Goal: Transaction & Acquisition: Purchase product/service

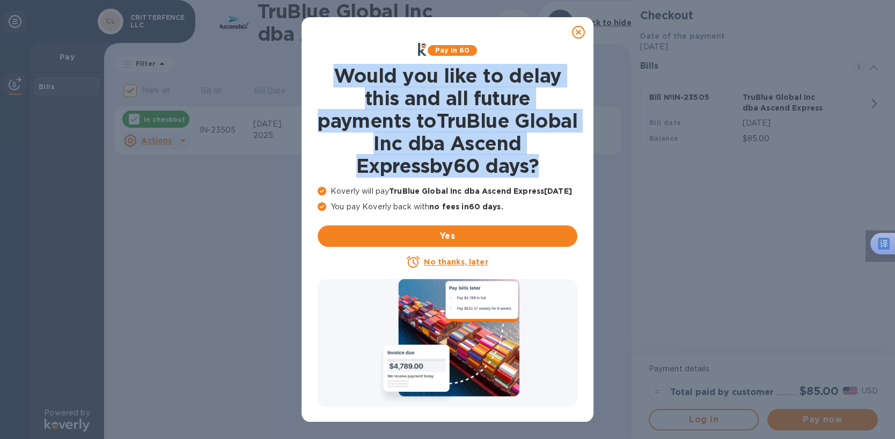
drag, startPoint x: 330, startPoint y: 67, endPoint x: 557, endPoint y: 167, distance: 248.2
click at [557, 167] on h1 "Would you like to delay this and all future payments to TruBlue Global Inc dba …" at bounding box center [448, 120] width 260 height 113
copy h1 "Would you like to delay this and all future payments to TruBlue Global Inc dba …"
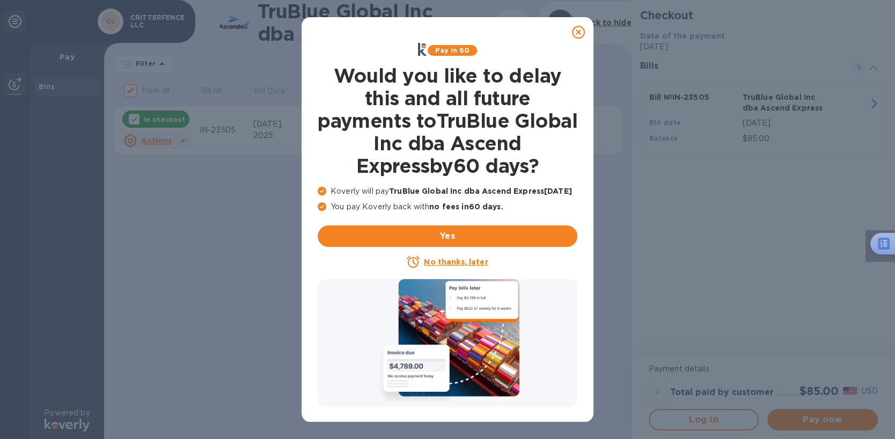
click at [580, 33] on icon at bounding box center [578, 32] width 13 height 13
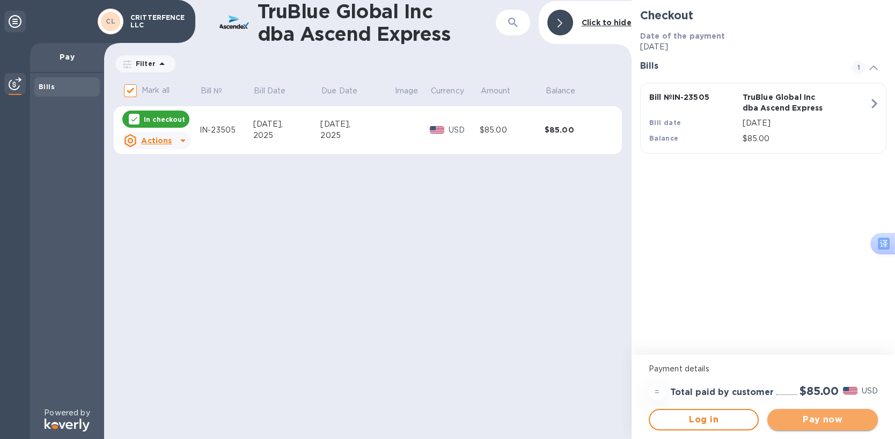
click at [823, 422] on span "Pay now" at bounding box center [822, 419] width 93 height 13
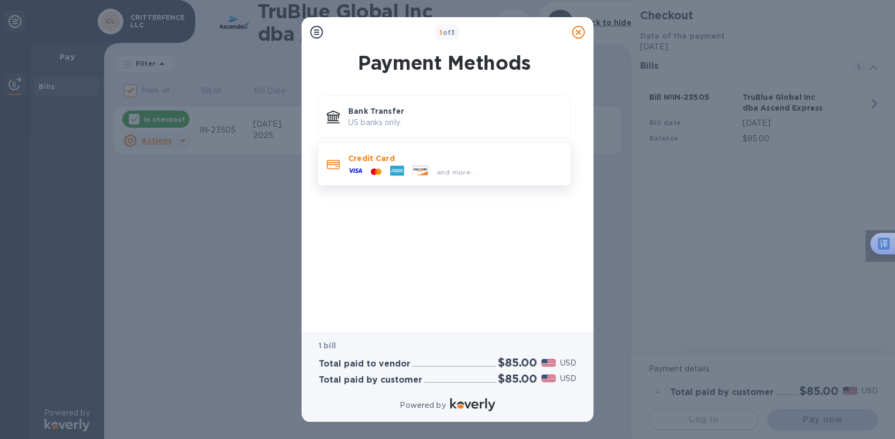
click at [362, 163] on p "Credit Card" at bounding box center [455, 158] width 214 height 11
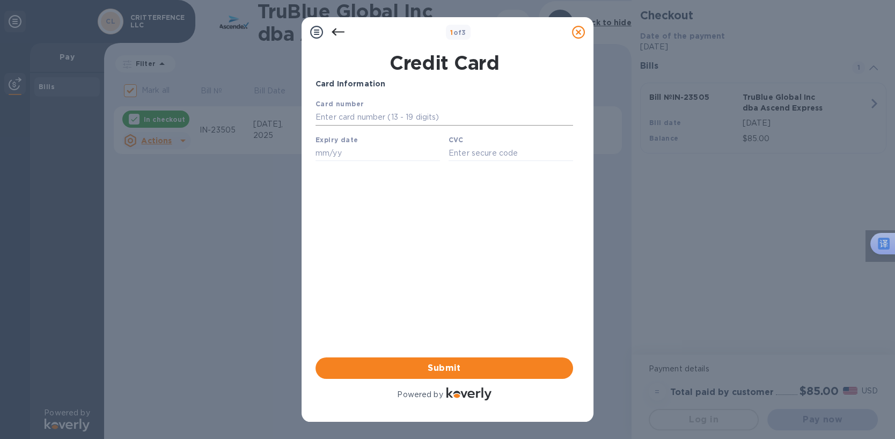
click at [346, 114] on input "text" at bounding box center [445, 117] width 258 height 16
type input "4514 6175 4550 2223"
click at [424, 253] on div "Card Information Your browser does not support iframes Submit Powered by" at bounding box center [445, 240] width 258 height 324
click at [337, 156] on input "text" at bounding box center [378, 153] width 125 height 16
type input "09/27"
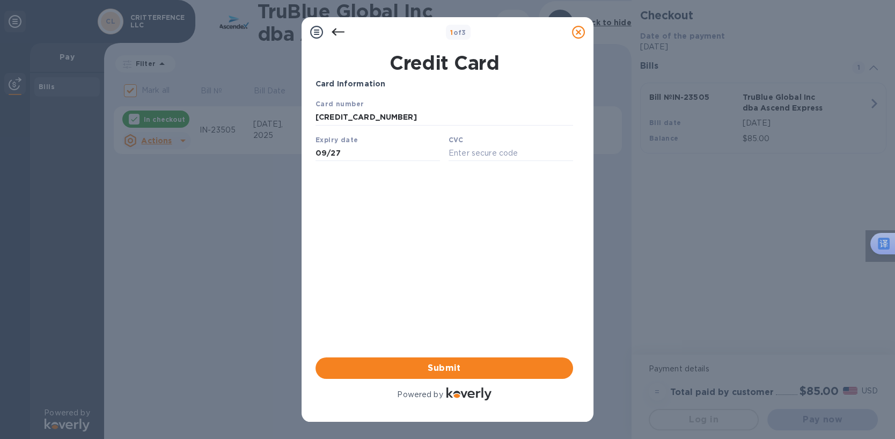
click at [345, 222] on div "Card Information Your browser does not support iframes Submit Powered by" at bounding box center [445, 240] width 258 height 324
click at [464, 155] on input "text" at bounding box center [511, 153] width 125 height 16
type input "696"
click at [491, 214] on div "Card Information Your browser does not support iframes Submit Powered by" at bounding box center [445, 240] width 258 height 324
click at [374, 239] on div "Card Information Your browser does not support iframes Submit Powered by" at bounding box center [445, 240] width 258 height 324
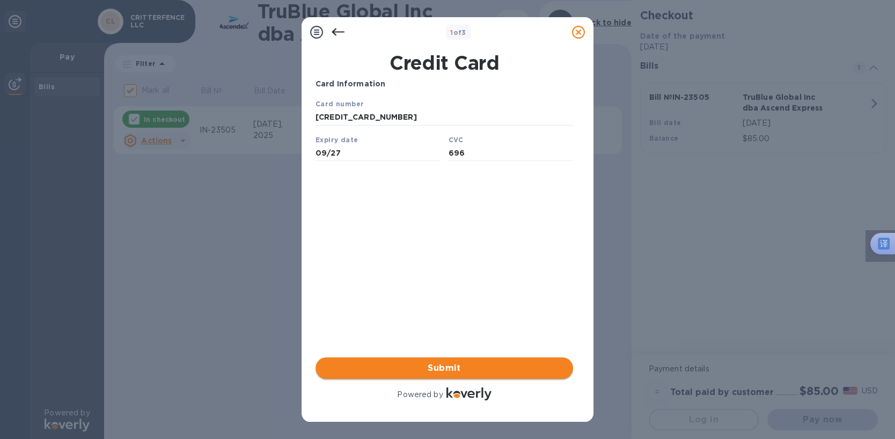
click at [384, 368] on span "Submit" at bounding box center [444, 368] width 240 height 13
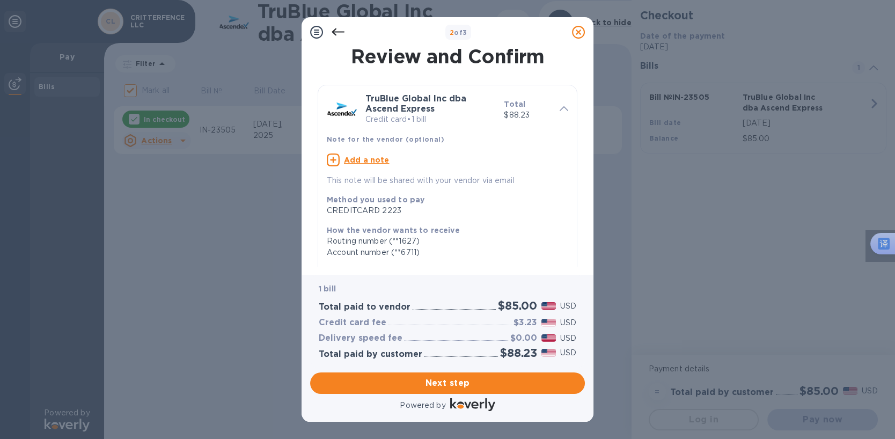
click at [576, 116] on div "TruBlue Global Inc dba Ascend Express Credit card • 1 bill Total $88.23 Note fo…" at bounding box center [447, 247] width 268 height 354
click at [502, 26] on div "2 of 3" at bounding box center [458, 33] width 219 height 16
click at [415, 382] on span "Next step" at bounding box center [448, 383] width 258 height 13
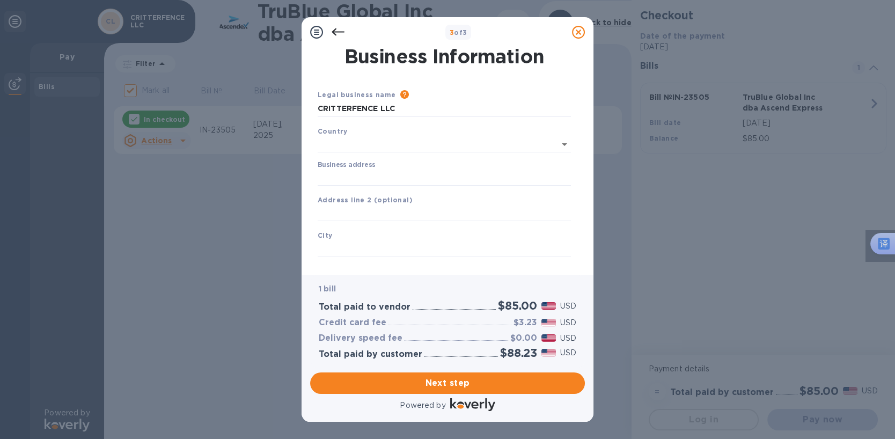
type input "United States"
click at [353, 111] on input "CRITTERFENCE LLC" at bounding box center [444, 109] width 253 height 16
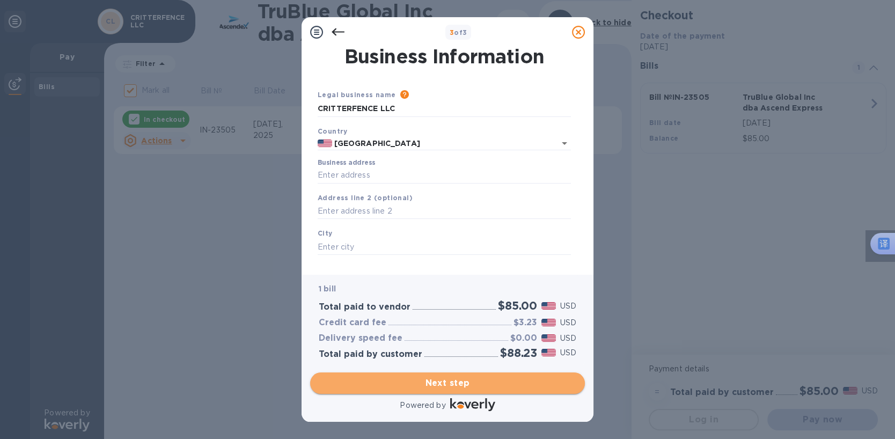
click at [407, 383] on span "Next step" at bounding box center [448, 383] width 258 height 13
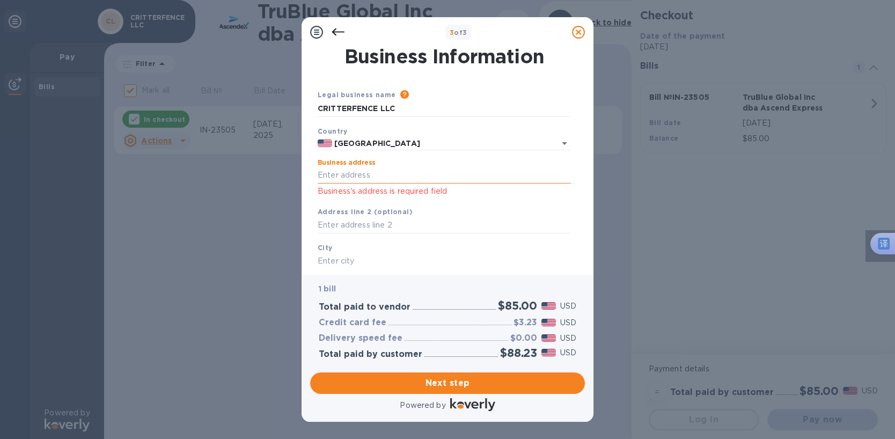
click at [350, 172] on input "Business address" at bounding box center [444, 175] width 253 height 16
click at [260, 267] on div "3 of 3 Business Information Legal business name Please provide the legal name t…" at bounding box center [447, 219] width 895 height 439
click at [335, 174] on input "Business address" at bounding box center [444, 175] width 253 height 16
click at [356, 264] on input "text" at bounding box center [444, 261] width 253 height 16
click at [331, 171] on input "Business address" at bounding box center [444, 175] width 253 height 16
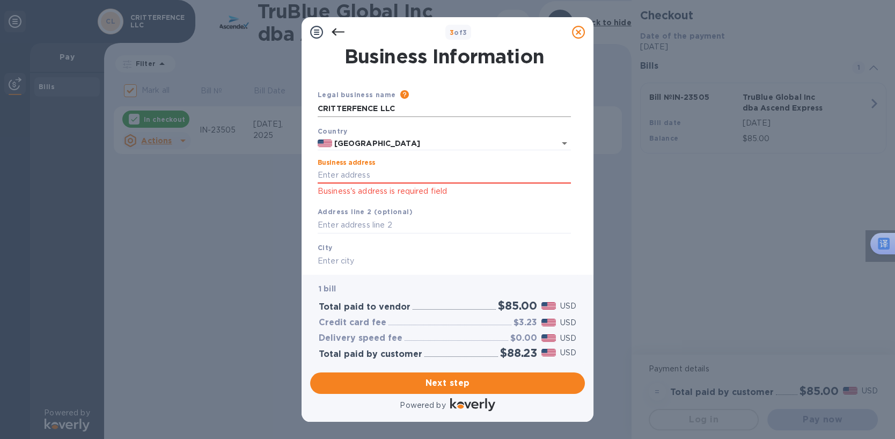
click at [384, 106] on input "CRITTERFENCE LLC" at bounding box center [444, 109] width 253 height 16
click at [399, 111] on input "CRITTERFENCE LLC" at bounding box center [444, 109] width 253 height 16
type input "C"
drag, startPoint x: 318, startPoint y: 94, endPoint x: 390, endPoint y: 94, distance: 71.4
click at [390, 94] on div "Legal business name Please provide the legal name that appears on your SS-4 for…" at bounding box center [444, 95] width 253 height 12
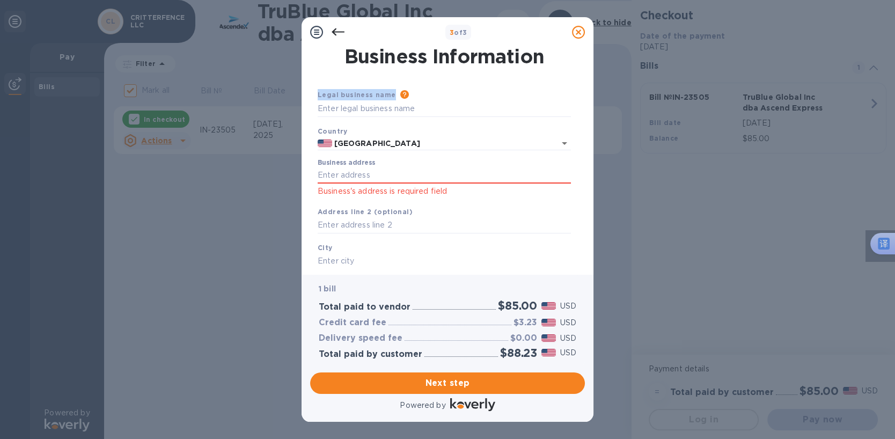
copy div "Legal business name Please provide the legal name that appears on your SS-4 for…"
click at [348, 108] on input "text" at bounding box center [444, 109] width 253 height 16
click at [436, 144] on input "United States" at bounding box center [436, 143] width 209 height 13
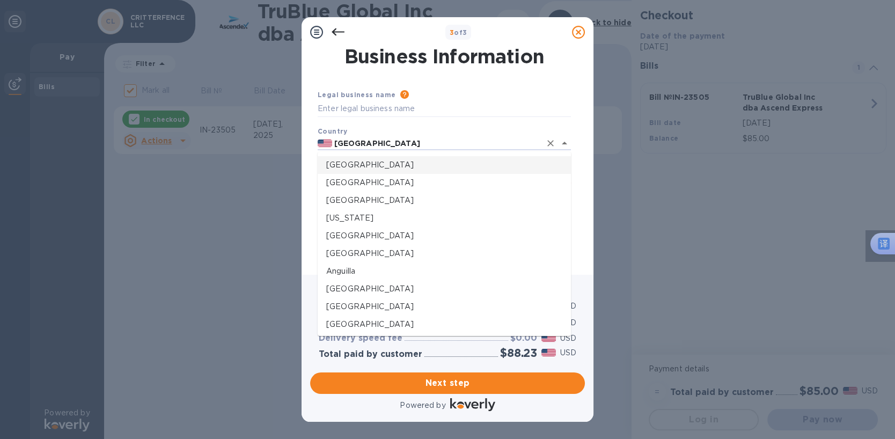
click at [364, 168] on p "United States" at bounding box center [444, 164] width 236 height 11
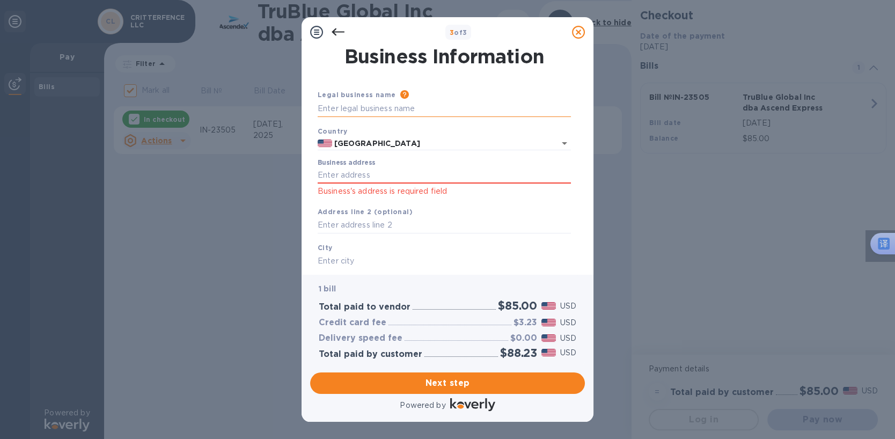
click at [347, 109] on input "text" at bounding box center [444, 109] width 253 height 16
paste input "Sailing Logistics Inc."
type input "Sailing Logistics Inc."
click at [359, 174] on input "Business address" at bounding box center [444, 175] width 253 height 16
paste input "31037 Commerce Point Dr"
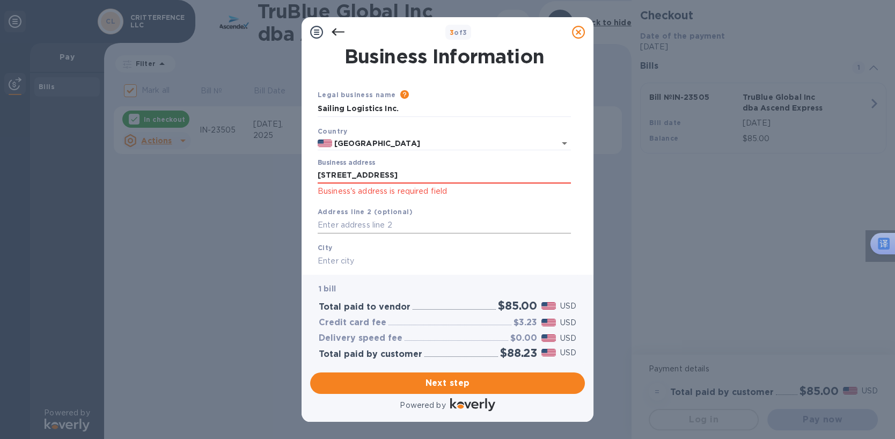
type input "31037 Commerce Pointe Drive"
type input "Walnut"
type input "CA"
type input "91789"
click at [347, 221] on input "text" at bounding box center [444, 225] width 253 height 16
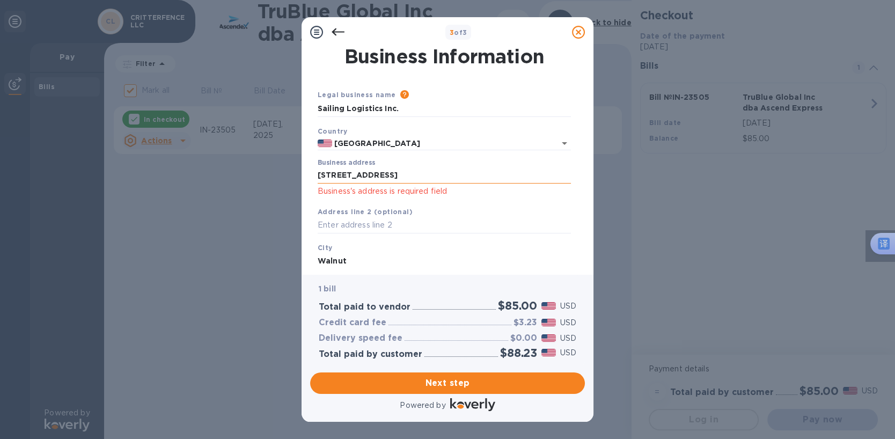
click at [448, 174] on input "31037 Commerce Pointe Drive" at bounding box center [444, 175] width 253 height 16
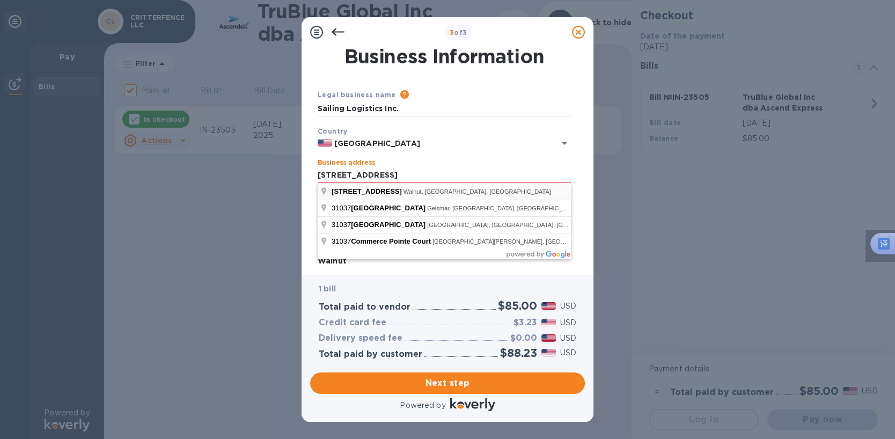
type input "31037 Commerce Pointe Drive"
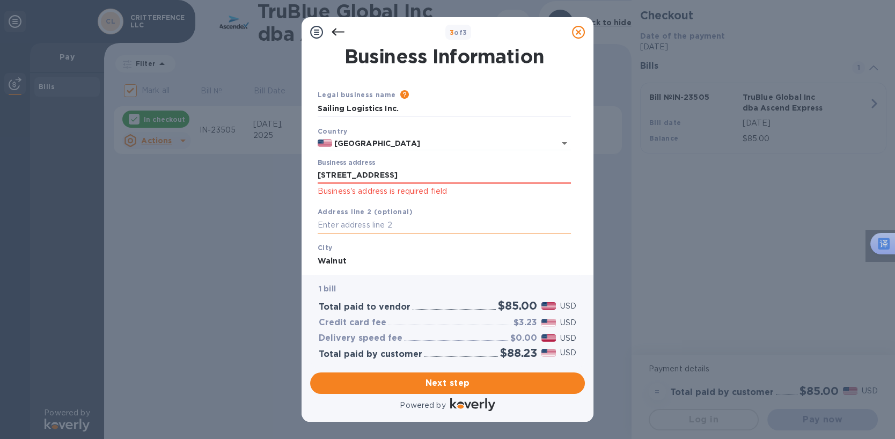
click at [379, 227] on input "text" at bounding box center [444, 225] width 253 height 16
paste input "Walnut, CA 91789"
type input "Walnut, CA 91789"
click at [396, 244] on div "City Walnut City is required field" at bounding box center [444, 263] width 262 height 50
click at [447, 177] on input "31037 Commerce Pointe Drive" at bounding box center [444, 175] width 253 height 16
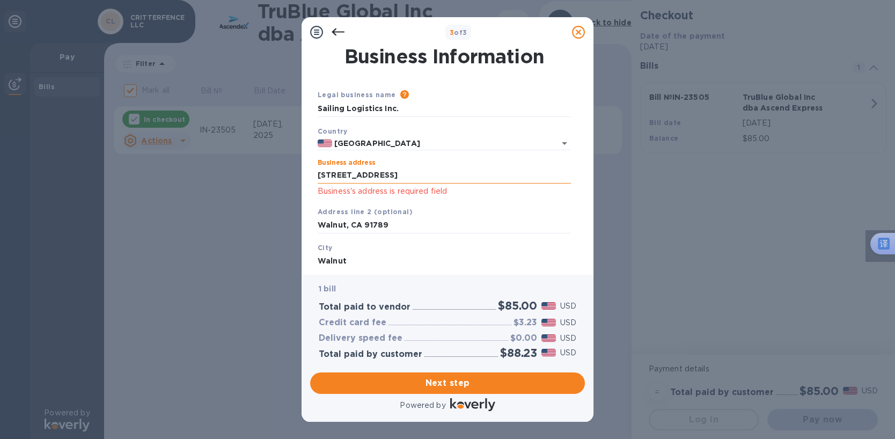
click at [413, 173] on input "31037 Commerce Pointe Drive" at bounding box center [444, 175] width 253 height 16
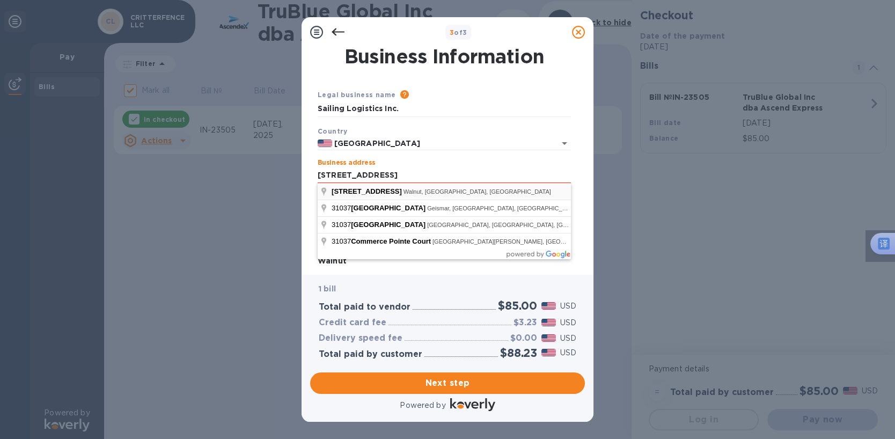
type input "31037 Commerce Pointe Drive"
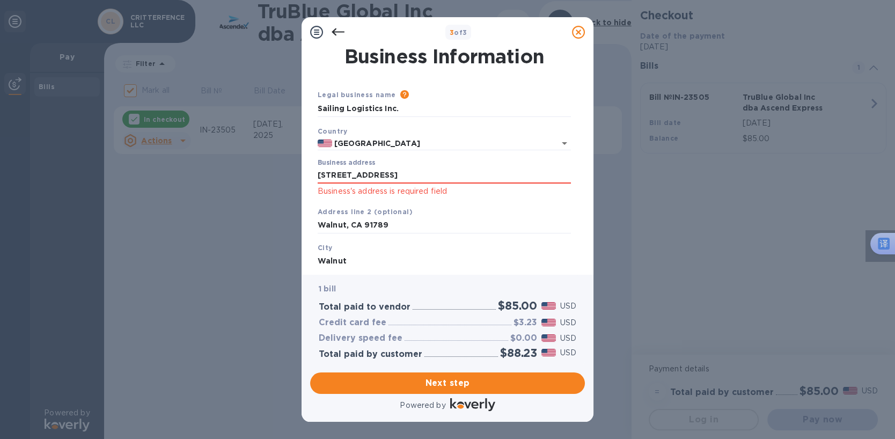
click at [355, 258] on input "Walnut" at bounding box center [444, 261] width 253 height 16
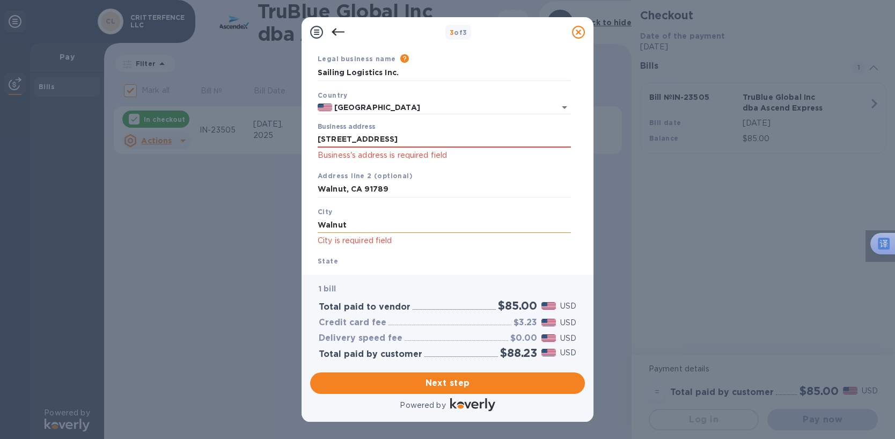
scroll to position [126, 0]
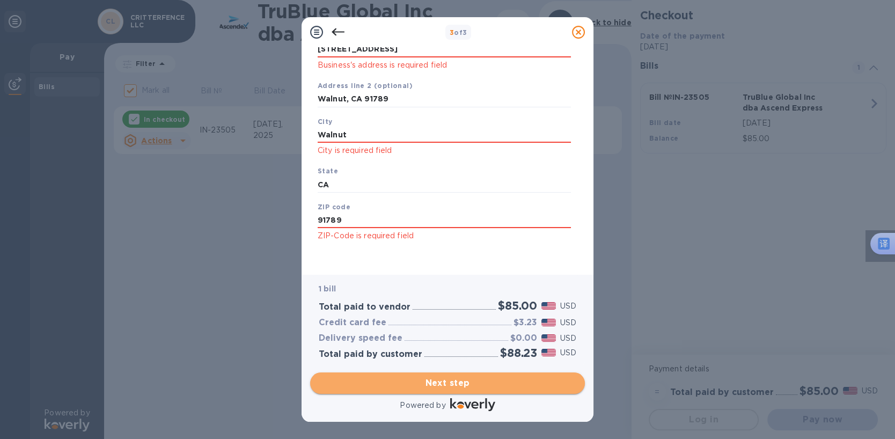
click at [401, 381] on span "Next step" at bounding box center [448, 383] width 258 height 13
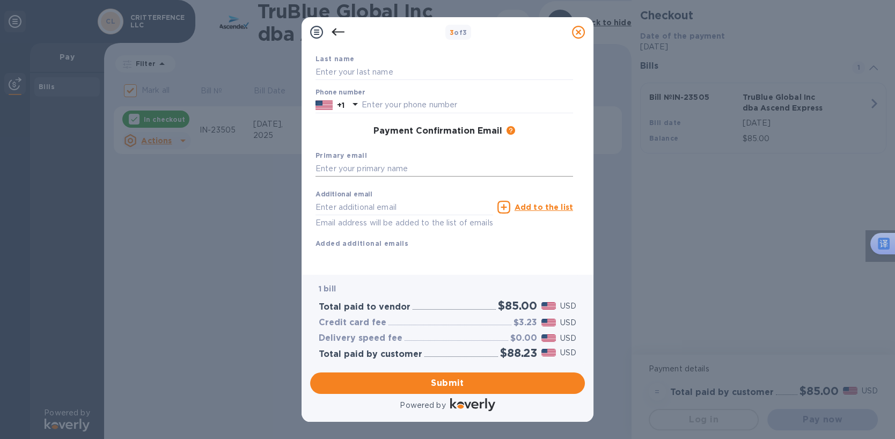
click at [363, 161] on input "text" at bounding box center [445, 169] width 258 height 16
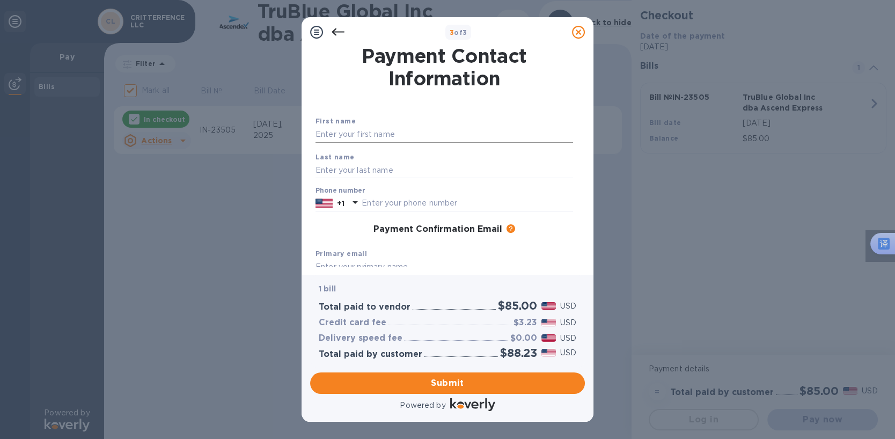
scroll to position [0, 0]
click at [338, 134] on input "text" at bounding box center [445, 135] width 258 height 16
type input "Henry"
click at [326, 165] on input "text" at bounding box center [445, 171] width 258 height 16
type input "Yang"
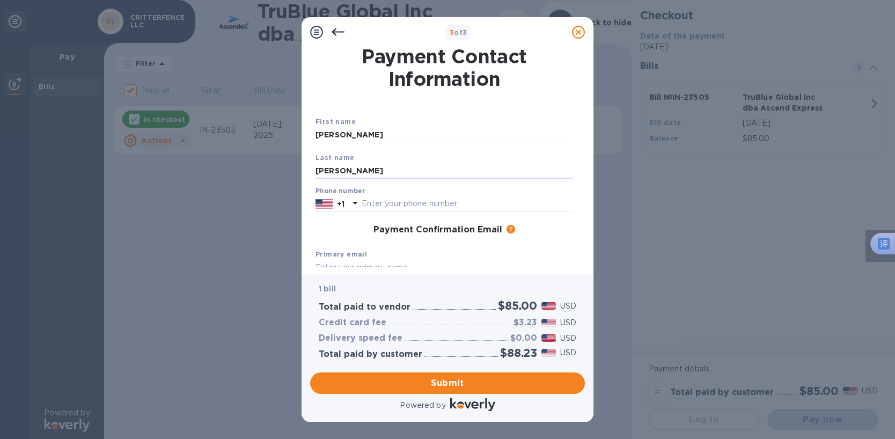
click at [330, 229] on div "Payment Confirmation Email The added email addresses will be used to send the p…" at bounding box center [445, 230] width 258 height 11
click at [386, 203] on input "text" at bounding box center [467, 204] width 211 height 16
type input "6284882028"
click at [327, 234] on div "Payment Confirmation Email The added email addresses will be used to send the p…" at bounding box center [445, 230] width 258 height 11
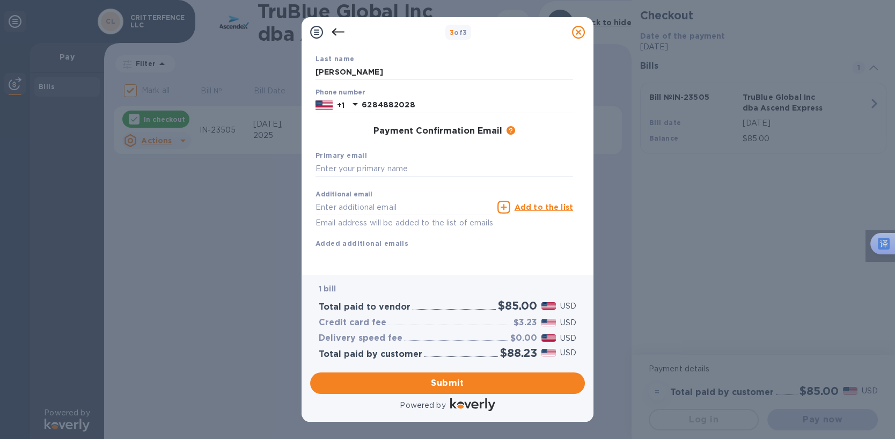
scroll to position [107, 0]
click at [334, 199] on input "text" at bounding box center [405, 207] width 178 height 16
type input "op04@sailinglogistics.com"
click at [454, 246] on div "First name Henry Last name Yang Phone number +1 6284882028 Payment Confirmation…" at bounding box center [445, 141] width 258 height 249
drag, startPoint x: 428, startPoint y: 196, endPoint x: 287, endPoint y: 202, distance: 141.3
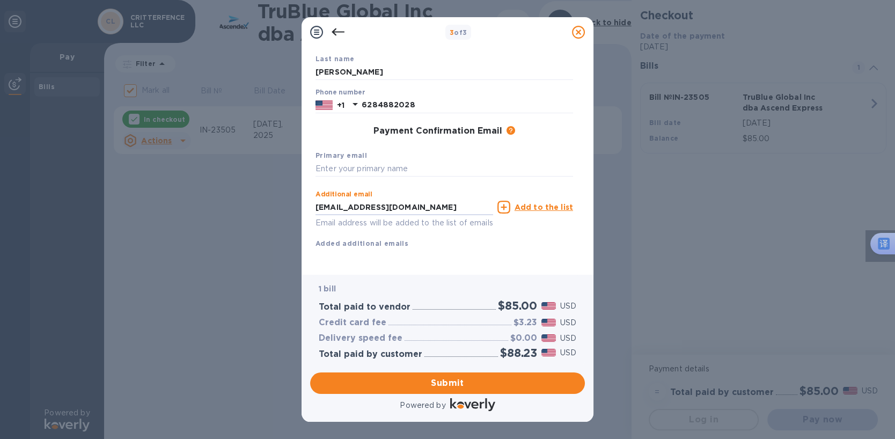
click at [287, 202] on div "3 of 3 Payment Contact Information First name Henry Last name Yang Phone number…" at bounding box center [447, 219] width 895 height 439
paste input "op04@sailinglogistics.com"
type input "op04@sailinglogistics.com"
click at [547, 246] on div "First name Henry Last name Yang Phone number +1 6284882028 Payment Confirmation…" at bounding box center [445, 141] width 258 height 249
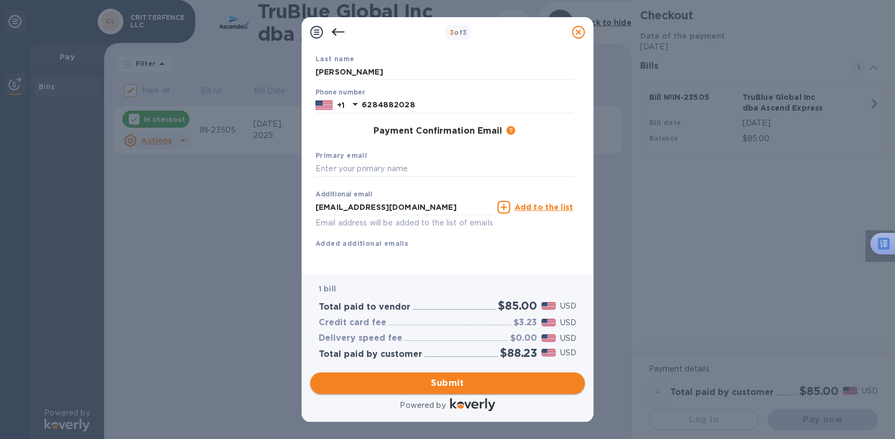
click at [408, 386] on span "Submit" at bounding box center [448, 383] width 258 height 13
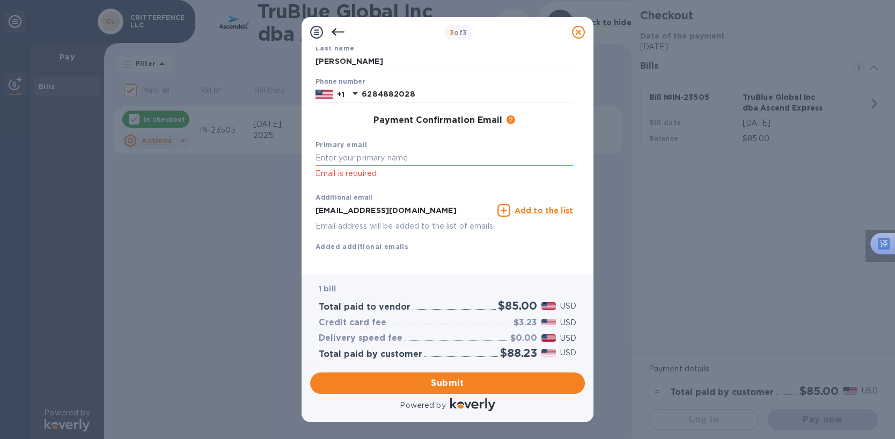
click at [334, 152] on input "text" at bounding box center [445, 158] width 258 height 16
drag, startPoint x: 411, startPoint y: 157, endPoint x: 339, endPoint y: 161, distance: 72.0
click at [339, 161] on input "text" at bounding box center [445, 158] width 258 height 16
click at [330, 156] on input "text" at bounding box center [445, 158] width 258 height 16
drag, startPoint x: 426, startPoint y: 209, endPoint x: 307, endPoint y: 215, distance: 118.8
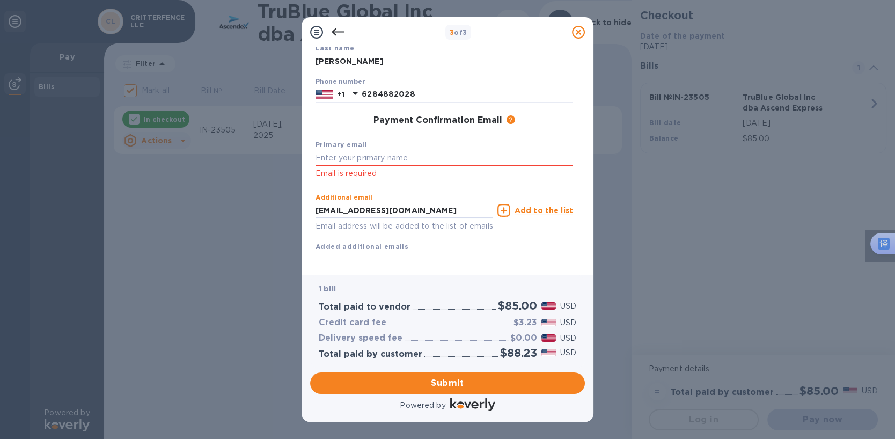
click at [307, 215] on div "Payment Contact Information First name Henry Last name Yang Phone number +1 628…" at bounding box center [448, 161] width 292 height 228
click at [350, 157] on input "text" at bounding box center [445, 158] width 258 height 16
paste input "op04@sailinglogistics.com"
type input "op04@sailinglogistics.com"
click at [350, 211] on input "text" at bounding box center [405, 210] width 178 height 16
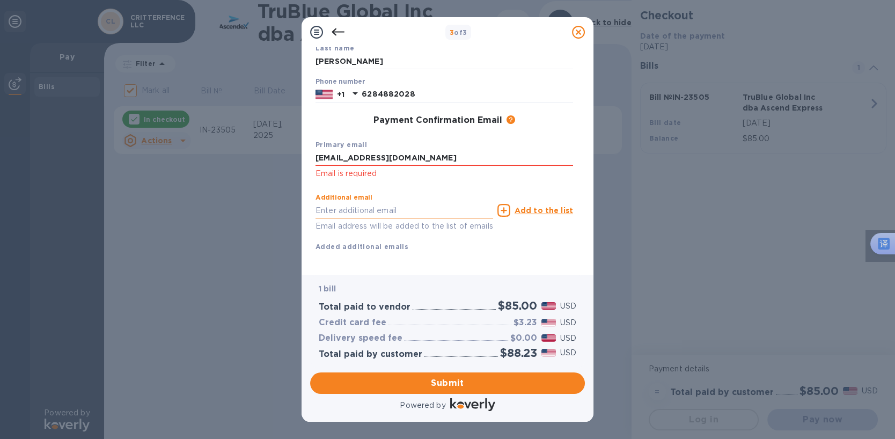
paste input "slmwm@sailinglogistics.com"
type input "slmwm@sailinglogistics.com"
click at [537, 252] on div "Additional email slmwm@sailinglogistics.com Email address will be added to the …" at bounding box center [444, 220] width 266 height 72
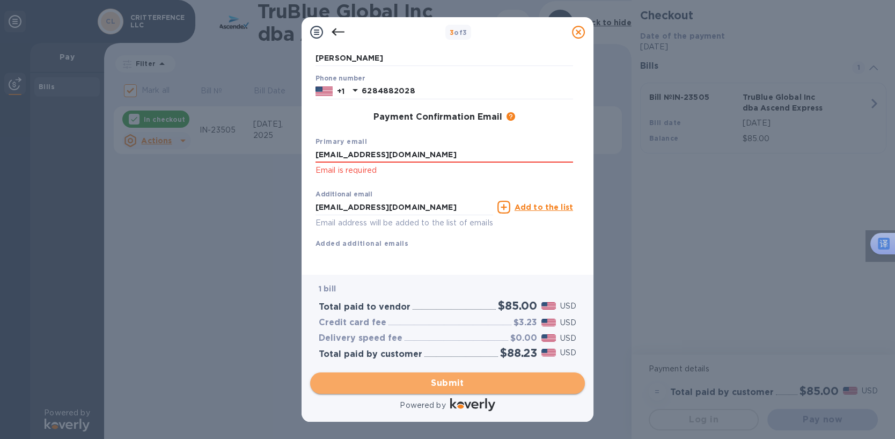
click at [411, 381] on span "Submit" at bounding box center [448, 383] width 258 height 13
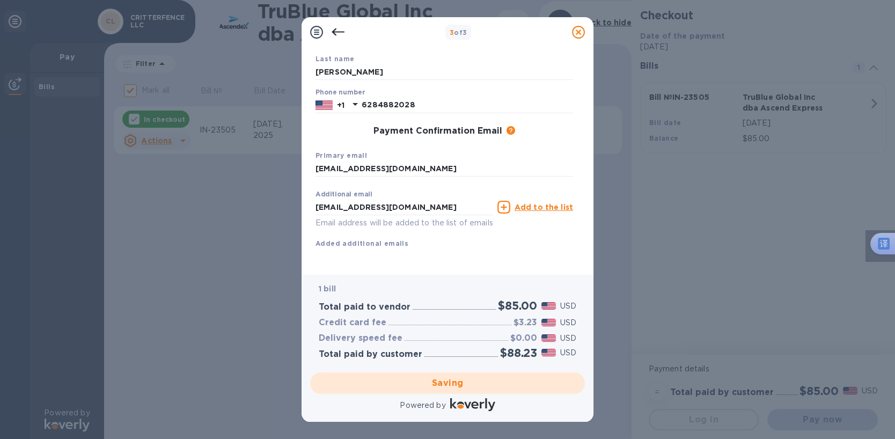
checkbox input "false"
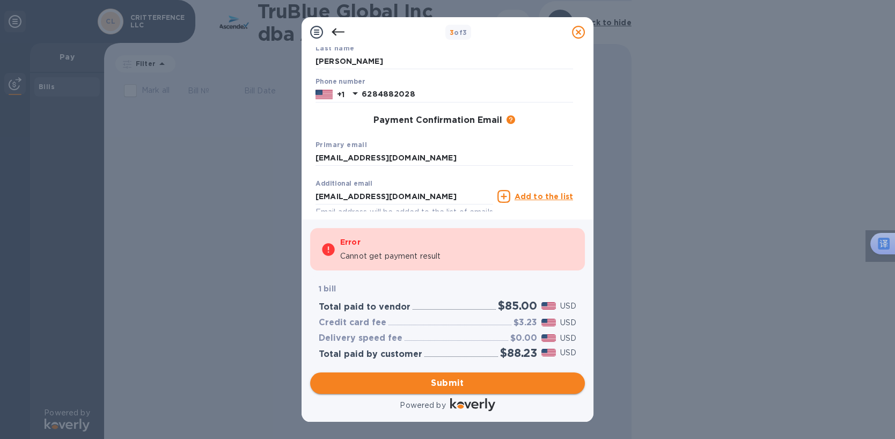
click at [421, 382] on span "Submit" at bounding box center [448, 383] width 258 height 13
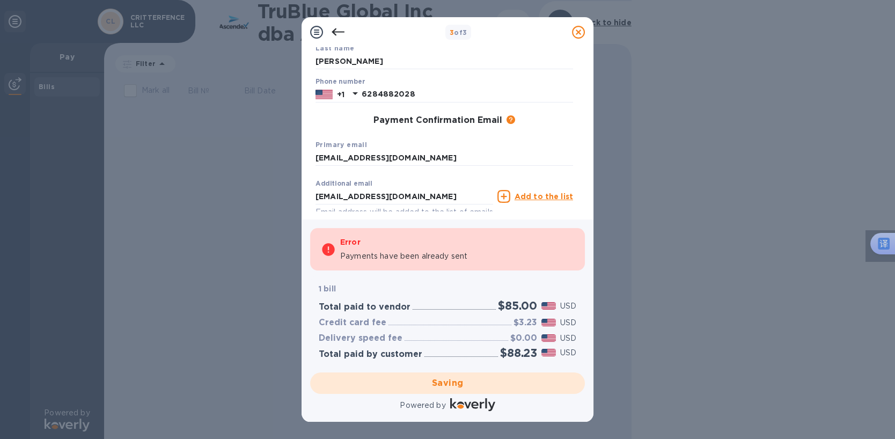
click at [529, 35] on div "3 of 3" at bounding box center [458, 33] width 219 height 16
click at [424, 381] on div "Saving" at bounding box center [447, 383] width 283 height 30
click at [381, 261] on p "Payments have been already sent" at bounding box center [403, 256] width 127 height 11
click at [342, 248] on div "Error" at bounding box center [457, 242] width 234 height 13
click at [326, 248] on icon at bounding box center [328, 249] width 12 height 12
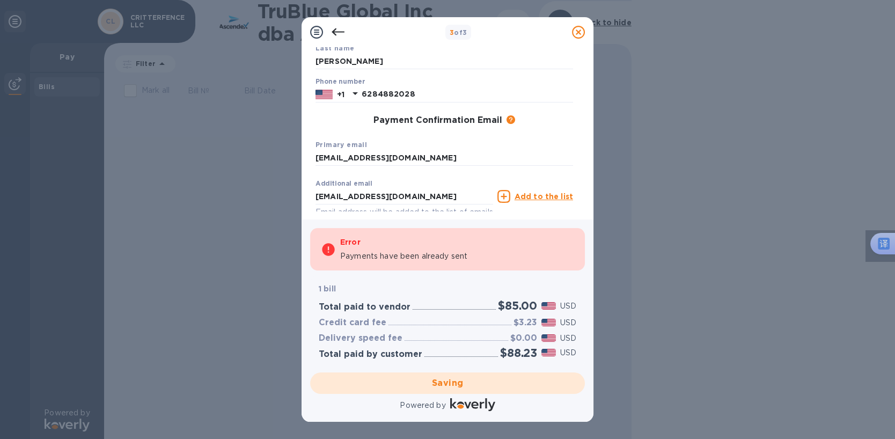
click at [326, 248] on icon at bounding box center [328, 249] width 12 height 12
click at [457, 258] on p "Payments have been already sent" at bounding box center [403, 256] width 127 height 11
drag, startPoint x: 452, startPoint y: 254, endPoint x: 478, endPoint y: 254, distance: 25.2
click at [478, 254] on div "Payments have been already sent" at bounding box center [457, 256] width 234 height 11
click at [481, 250] on div "Error Payments have been already sent" at bounding box center [457, 249] width 234 height 34
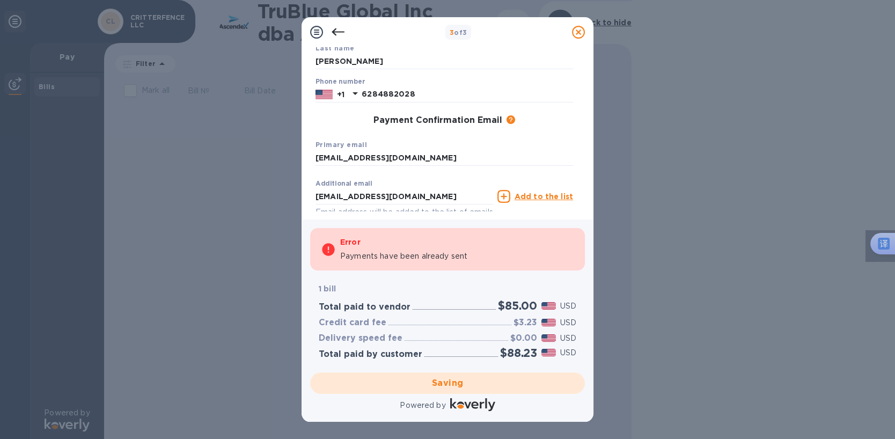
click at [493, 260] on div "Payments have been already sent" at bounding box center [457, 256] width 234 height 11
click at [241, 141] on div "3 of 3 Payment Contact Information First name Henry Last name Yang Phone number…" at bounding box center [447, 219] width 895 height 439
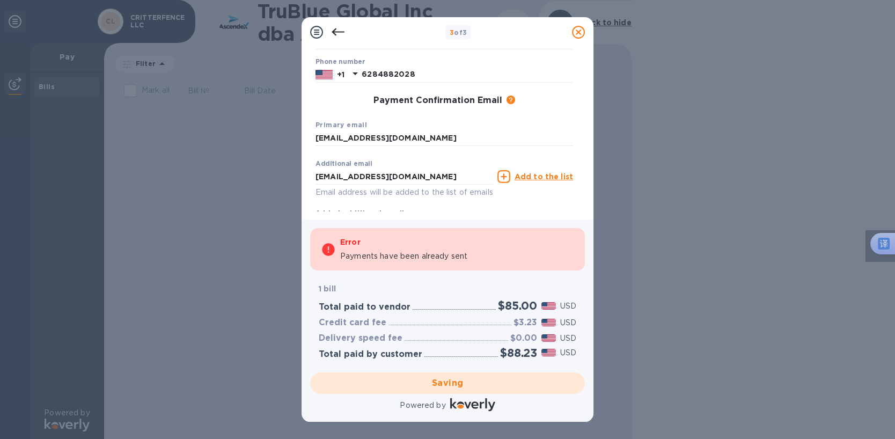
scroll to position [165, 0]
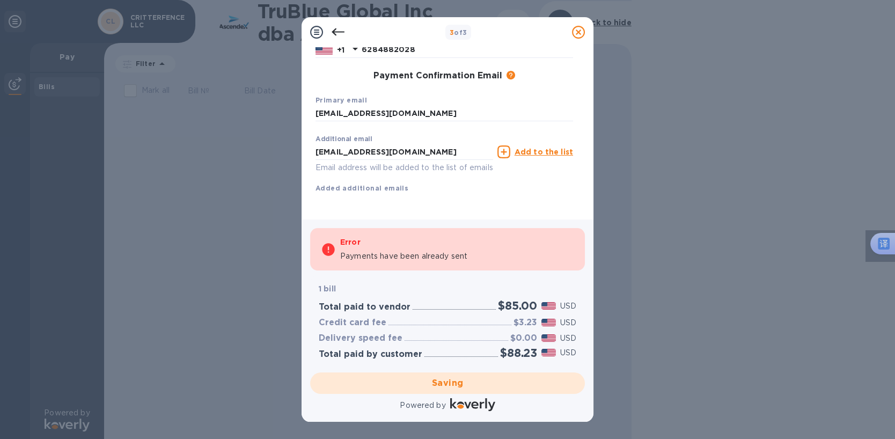
click at [395, 243] on div "Error" at bounding box center [457, 242] width 234 height 13
click at [381, 257] on p "Payments have been already sent" at bounding box center [403, 256] width 127 height 11
click at [386, 266] on div "Error Payments have been already sent" at bounding box center [447, 249] width 275 height 43
click at [422, 378] on div "Saving" at bounding box center [447, 383] width 283 height 30
click at [256, 171] on div "3 of 3 Payment Contact Information First name Henry Last name Yang Phone number…" at bounding box center [447, 219] width 895 height 439
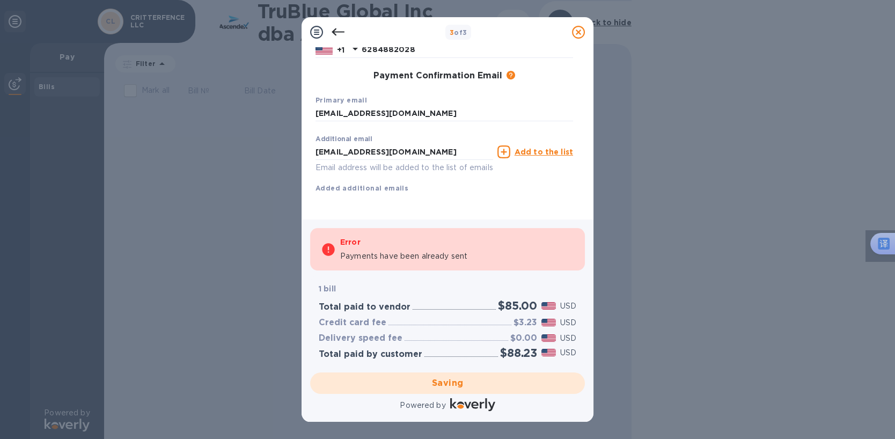
click at [238, 172] on div "3 of 3 Payment Contact Information First name Henry Last name Yang Phone number…" at bounding box center [447, 219] width 895 height 439
click at [449, 213] on div "Payment Contact Information First name Henry Last name Yang Phone number +1 628…" at bounding box center [448, 133] width 292 height 172
click at [503, 202] on div "First name Henry Last name Yang Phone number +1 6284882028 Payment Confirmation…" at bounding box center [445, 86] width 258 height 249
click at [481, 192] on div "First name Henry Last name Yang Phone number +1 6284882028 Payment Confirmation…" at bounding box center [445, 86] width 258 height 249
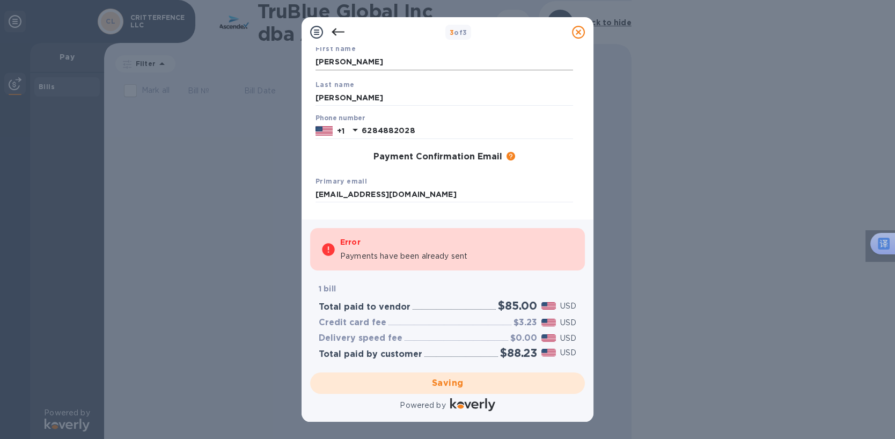
scroll to position [58, 0]
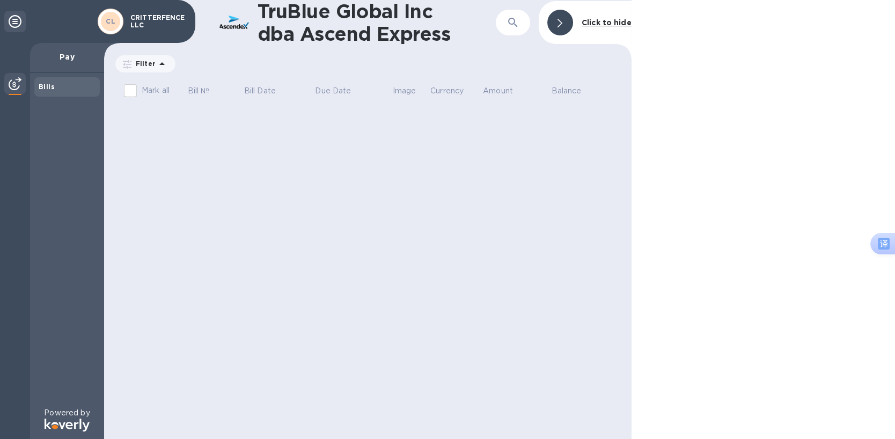
click at [554, 21] on div at bounding box center [560, 23] width 26 height 26
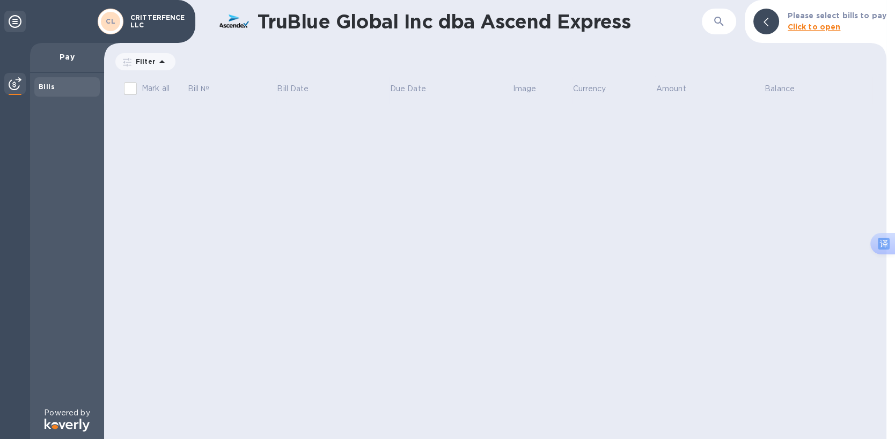
click at [388, 165] on div "TruBlue Global Inc dba Ascend Express ​ Please select bills to pay Click to ope…" at bounding box center [495, 219] width 783 height 439
click at [353, 19] on h1 "TruBlue Global Inc dba Ascend Express" at bounding box center [445, 21] width 375 height 23
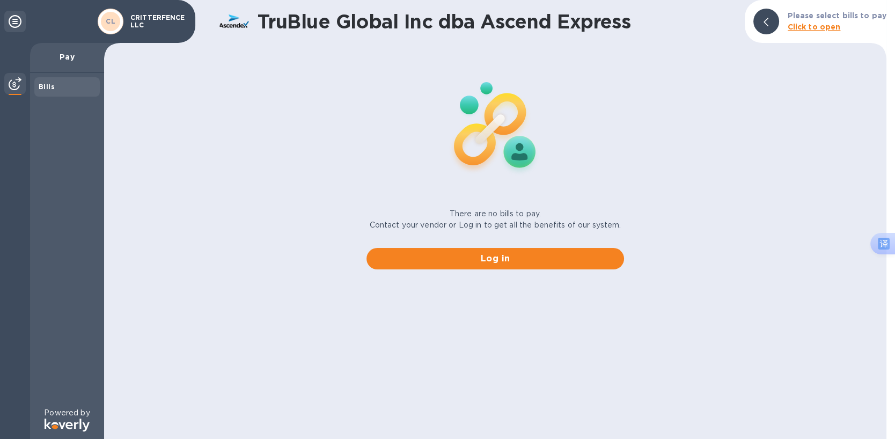
click at [381, 173] on div "There are no bills to pay. Contact your vendor or Log in to get all the benefit…" at bounding box center [495, 162] width 791 height 231
click at [435, 179] on img at bounding box center [496, 127] width 142 height 142
click at [59, 60] on p "Pay" at bounding box center [67, 57] width 57 height 11
click at [56, 89] on div "Bills" at bounding box center [67, 87] width 57 height 11
click at [64, 61] on p "Pay" at bounding box center [67, 57] width 57 height 11
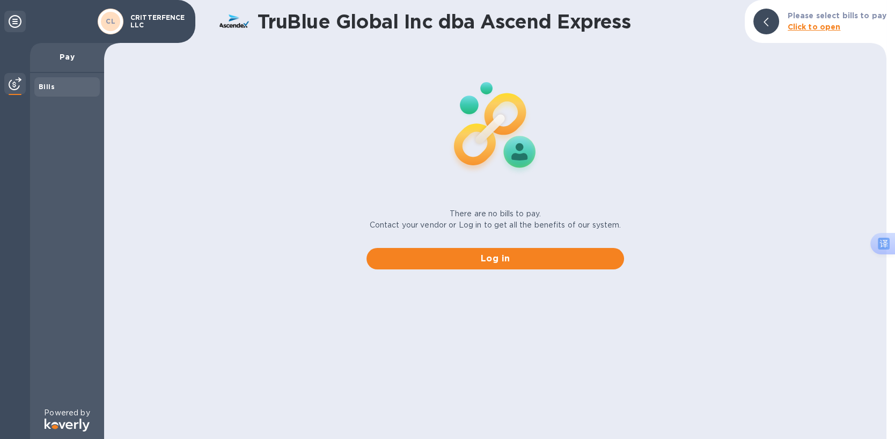
click at [64, 58] on p "Pay" at bounding box center [67, 57] width 57 height 11
click at [407, 347] on div "TruBlue Global Inc dba Ascend Express Please select bills to pay Click to open …" at bounding box center [495, 219] width 783 height 439
click at [814, 28] on b "Click to open" at bounding box center [814, 27] width 53 height 9
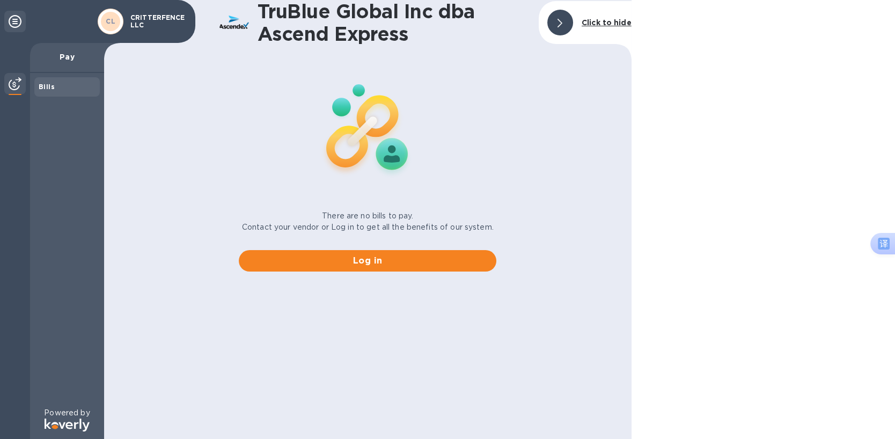
click at [565, 21] on div at bounding box center [560, 23] width 26 height 26
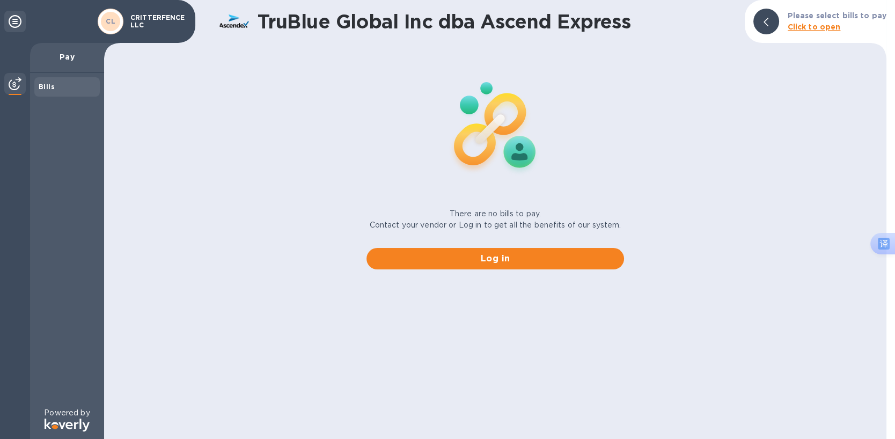
click at [412, 316] on div "TruBlue Global Inc dba Ascend Express Please select bills to pay Click to open …" at bounding box center [495, 219] width 783 height 439
